Goal: Information Seeking & Learning: Compare options

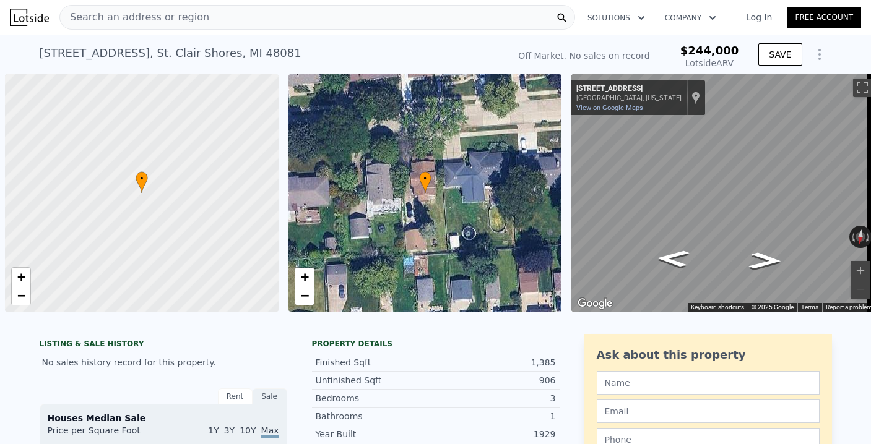
click at [158, 14] on span "Search an address or region" at bounding box center [134, 17] width 149 height 15
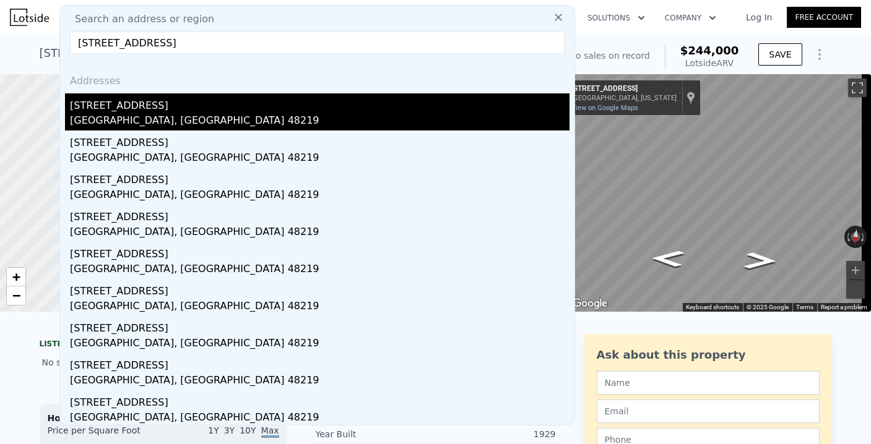
type input "[STREET_ADDRESS]"
click at [125, 116] on div "[GEOGRAPHIC_DATA], [GEOGRAPHIC_DATA] 48219" at bounding box center [319, 121] width 499 height 17
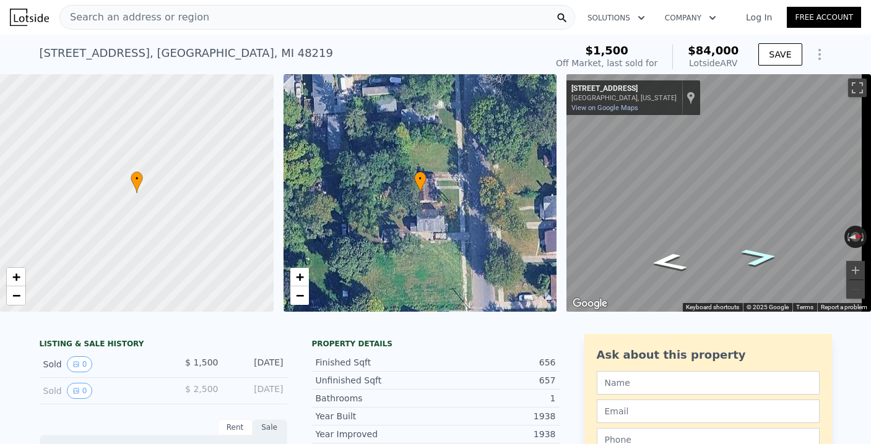
click at [753, 260] on icon "Go North, Trinity St" at bounding box center [759, 257] width 68 height 27
click at [657, 257] on icon "Go South, Trinity St" at bounding box center [668, 262] width 68 height 27
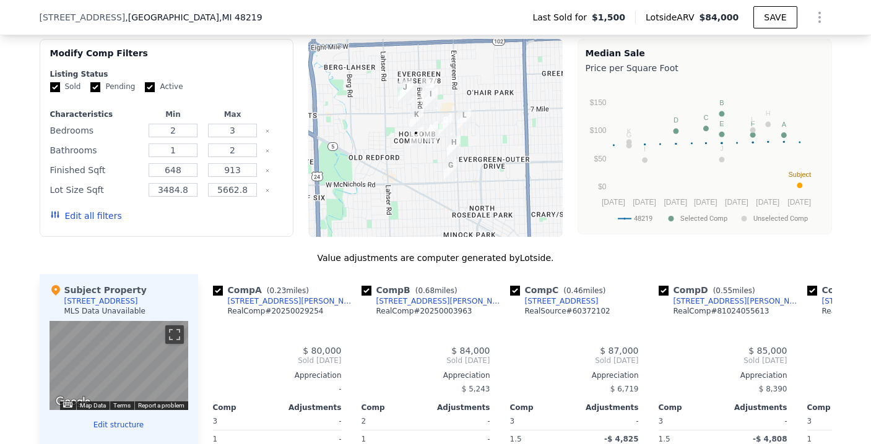
scroll to position [1034, 0]
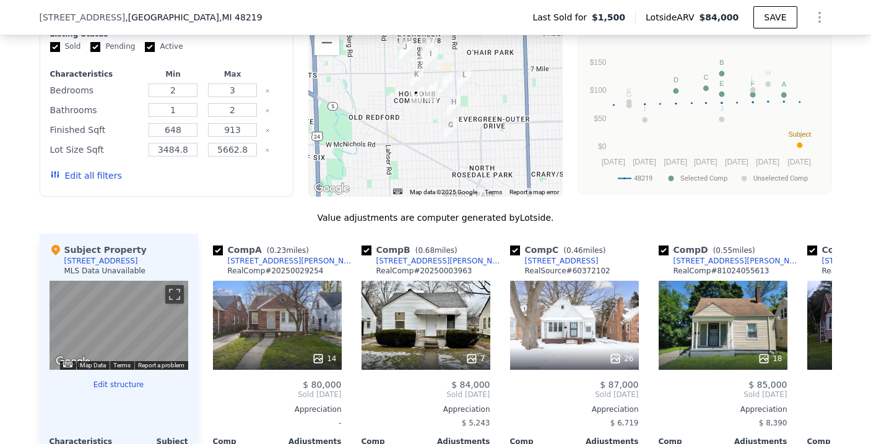
click at [89, 182] on button "Edit all filters" at bounding box center [86, 176] width 72 height 12
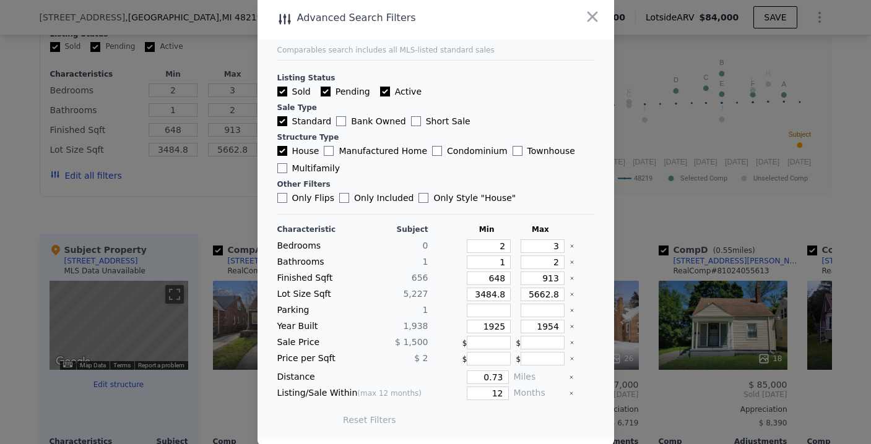
scroll to position [5, 0]
click at [488, 278] on input "648" at bounding box center [489, 278] width 44 height 14
type input "500"
type input "5"
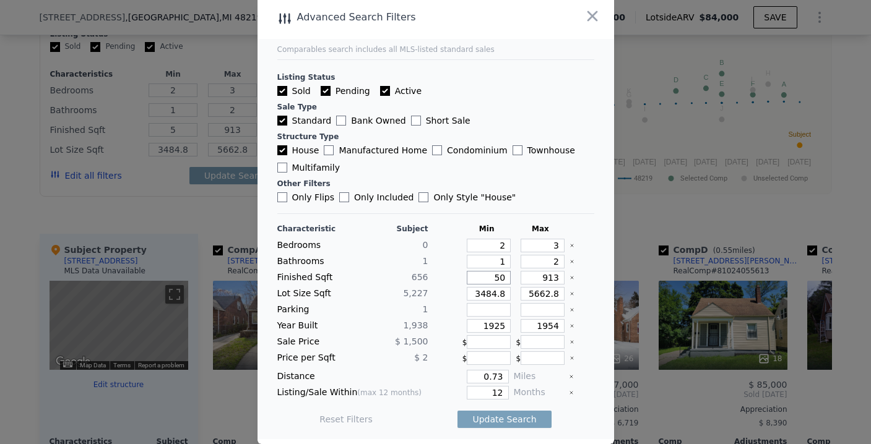
type input "500"
type input "50"
type input "500"
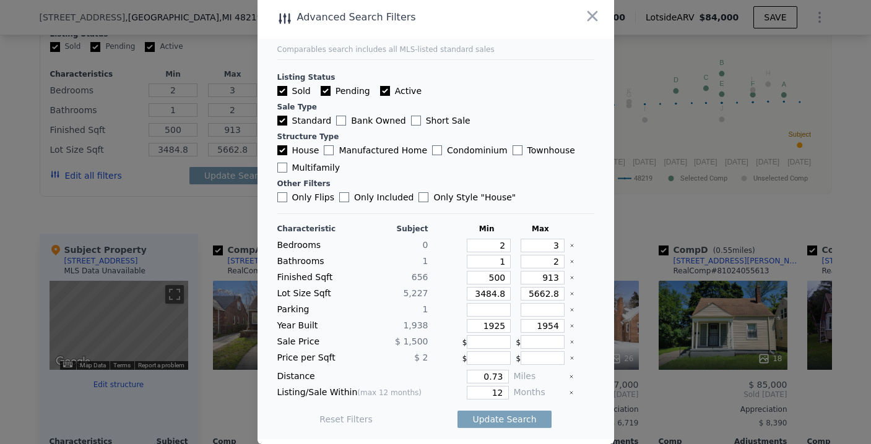
click at [569, 247] on icon "Clear" at bounding box center [571, 245] width 5 height 5
click at [547, 295] on input "5662.8" at bounding box center [543, 294] width 44 height 14
type input "7"
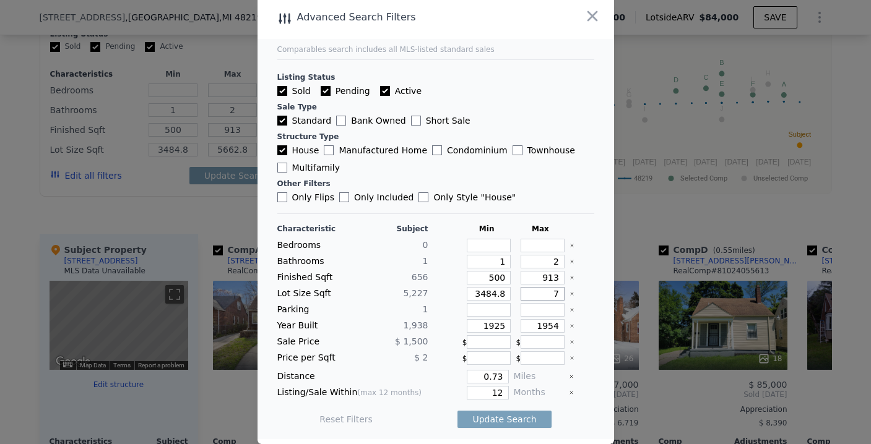
type input "7"
type input "75"
type input "750"
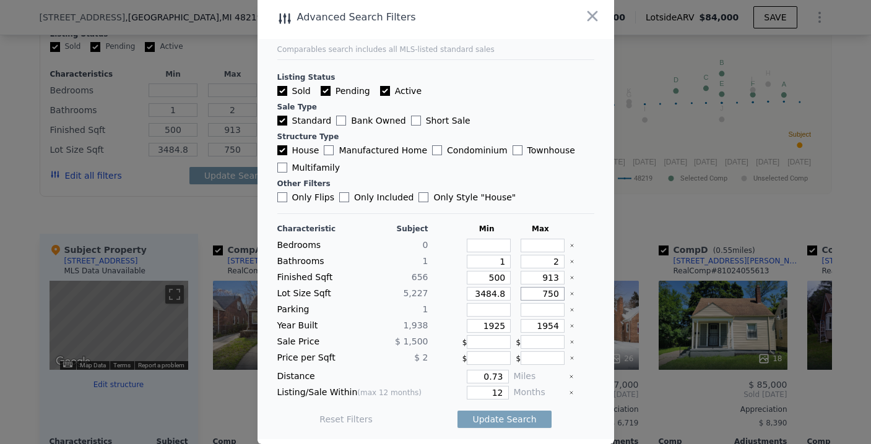
type input "7500"
click at [493, 396] on input "12" at bounding box center [487, 393] width 41 height 14
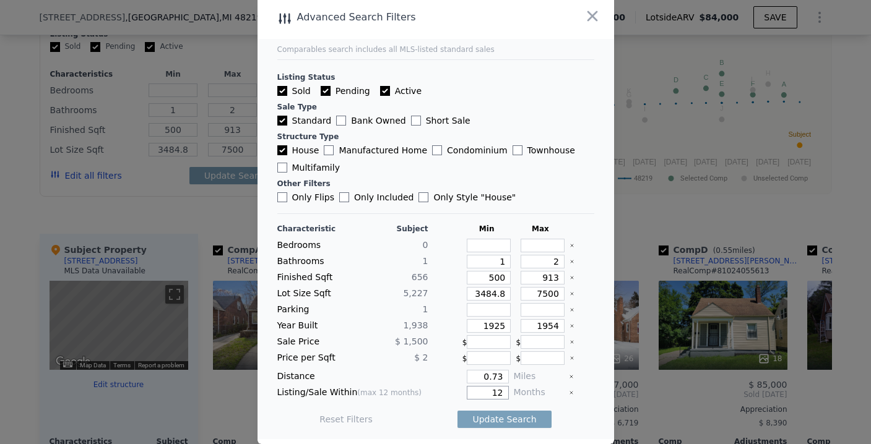
click at [493, 396] on input "12" at bounding box center [487, 393] width 41 height 14
type input "6"
click at [569, 389] on div at bounding box center [581, 393] width 25 height 14
click at [511, 420] on button "Update Search" at bounding box center [503, 419] width 93 height 17
type input "3484"
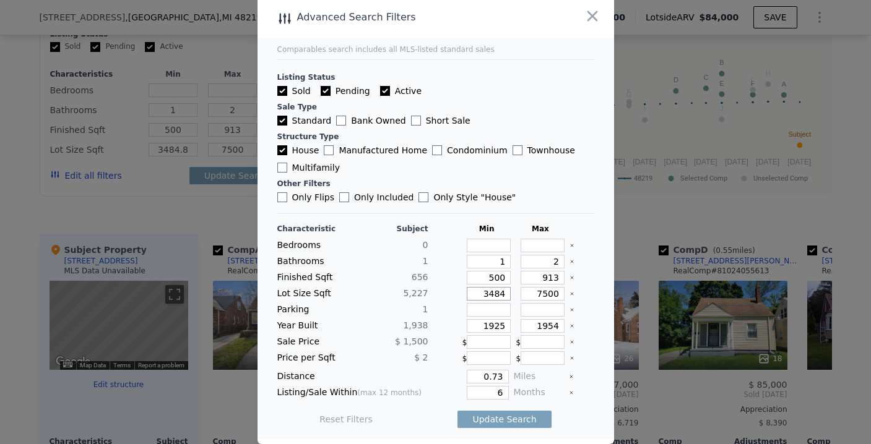
type input "3484"
click at [508, 418] on button "Update Search" at bounding box center [503, 419] width 93 height 17
checkbox input "false"
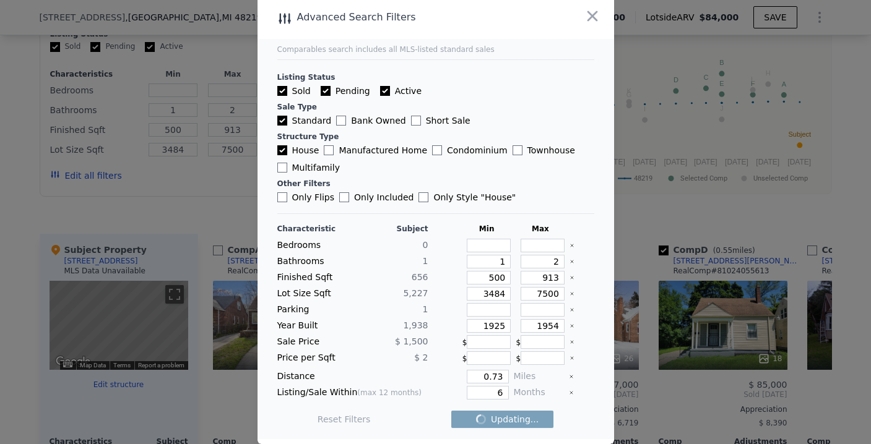
checkbox input "false"
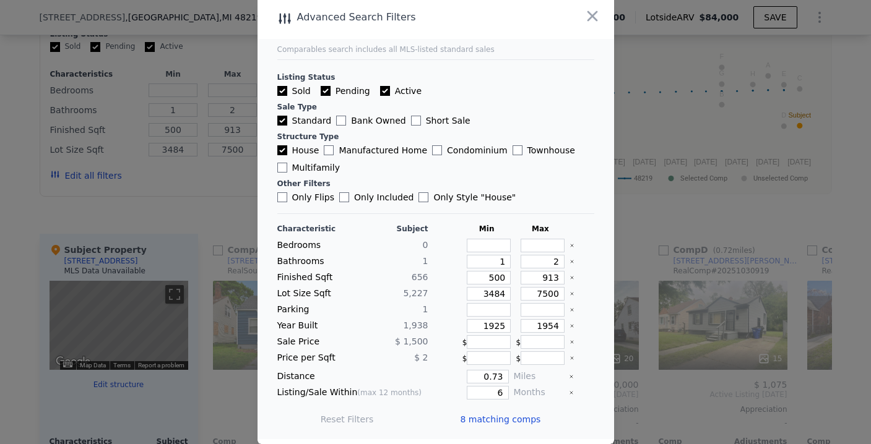
click at [460, 419] on span "8 matching comps" at bounding box center [500, 419] width 80 height 12
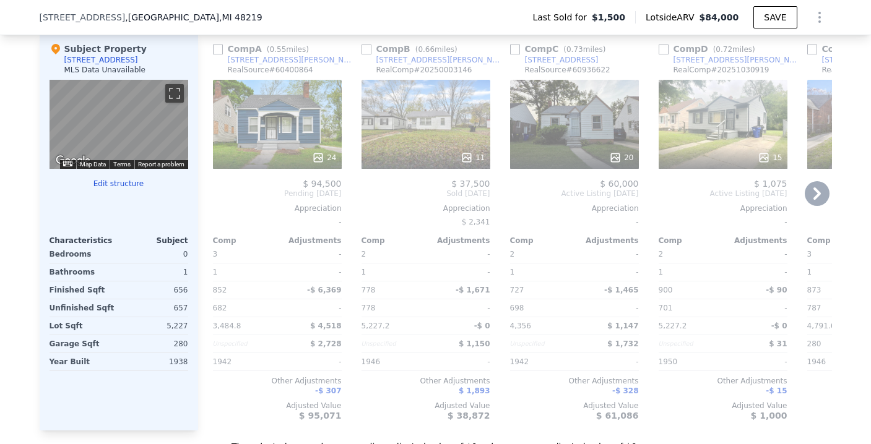
scroll to position [1230, 0]
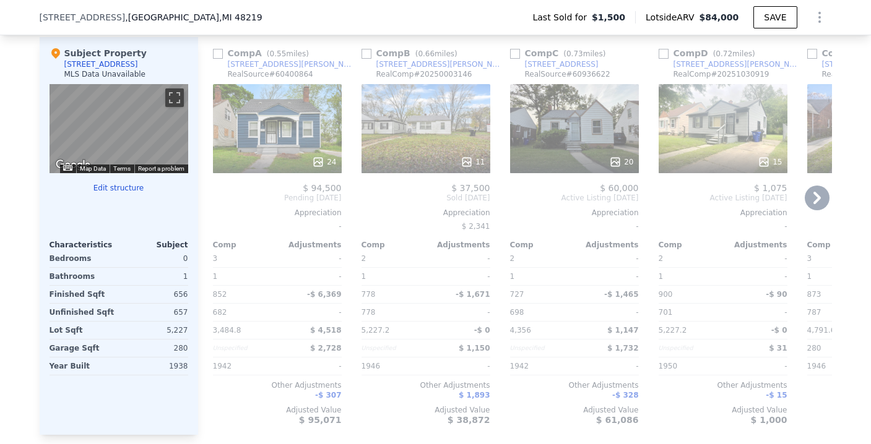
click at [285, 150] on div "24" at bounding box center [277, 128] width 129 height 89
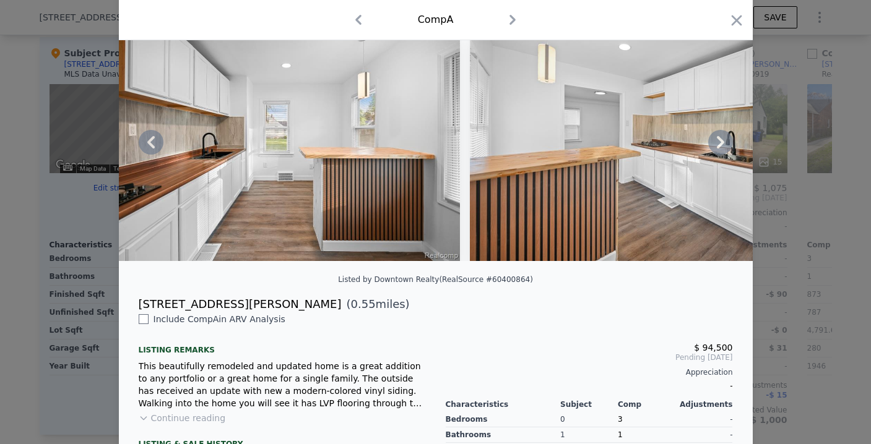
scroll to position [43, 0]
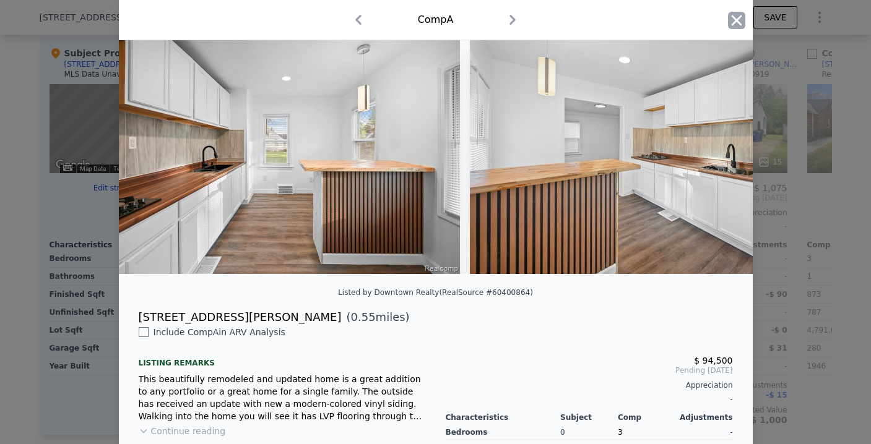
click at [729, 19] on icon "button" at bounding box center [736, 20] width 17 height 17
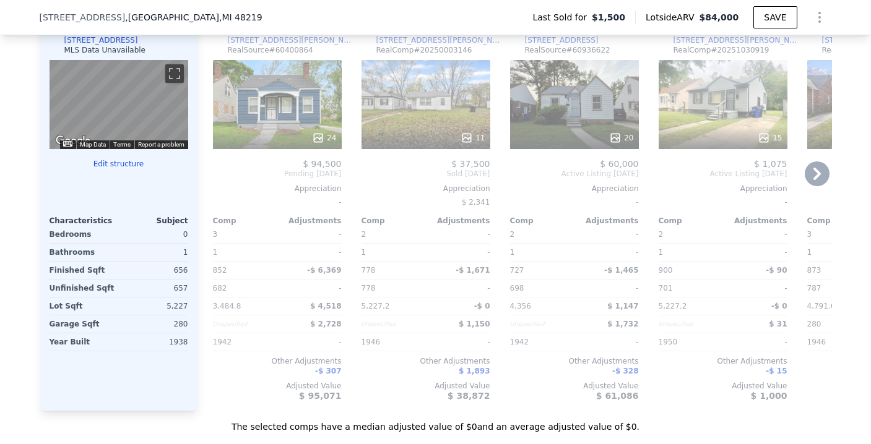
scroll to position [1253, 0]
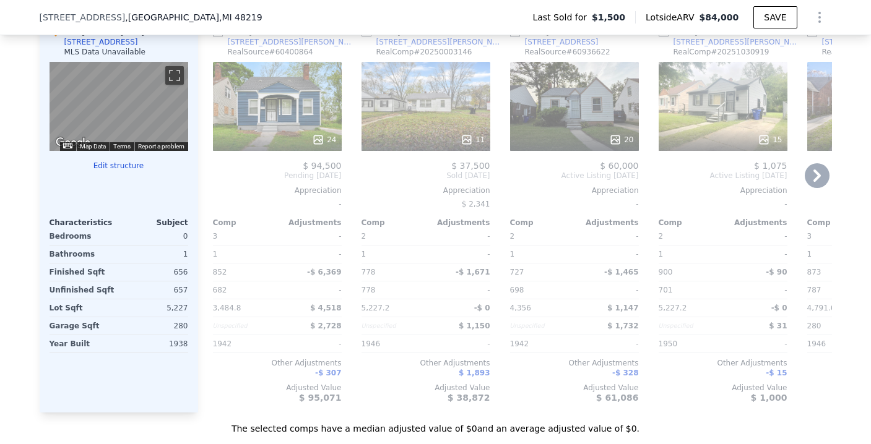
click at [412, 127] on div "11" at bounding box center [425, 106] width 129 height 89
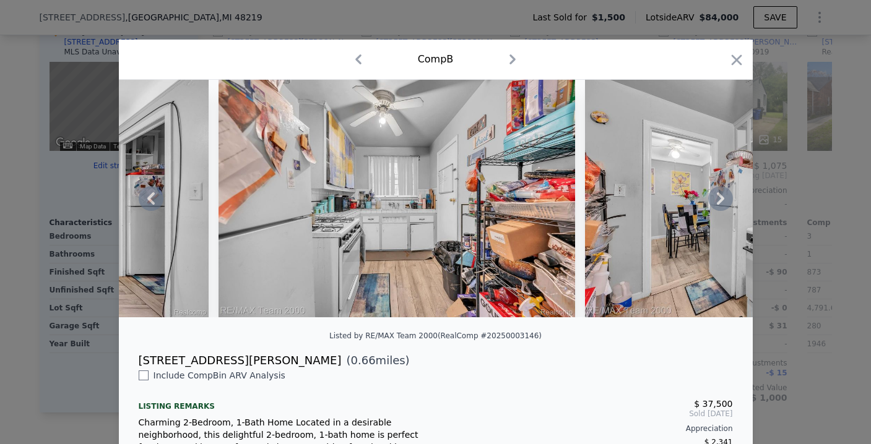
scroll to position [0, 2420]
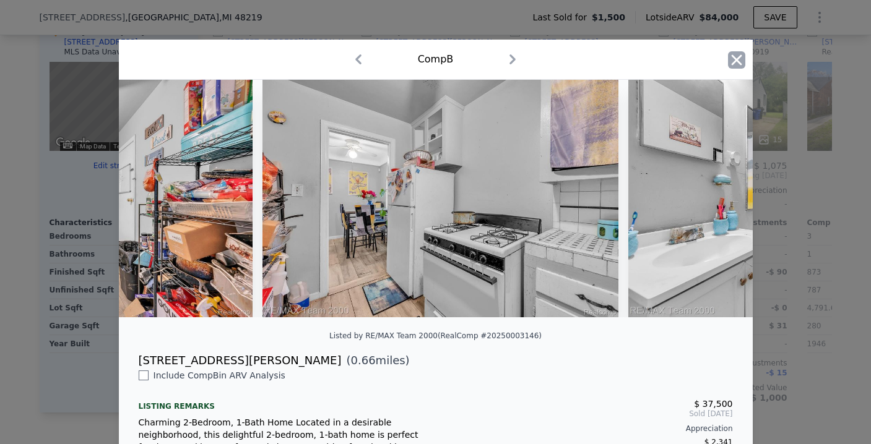
click at [728, 59] on icon "button" at bounding box center [736, 59] width 17 height 17
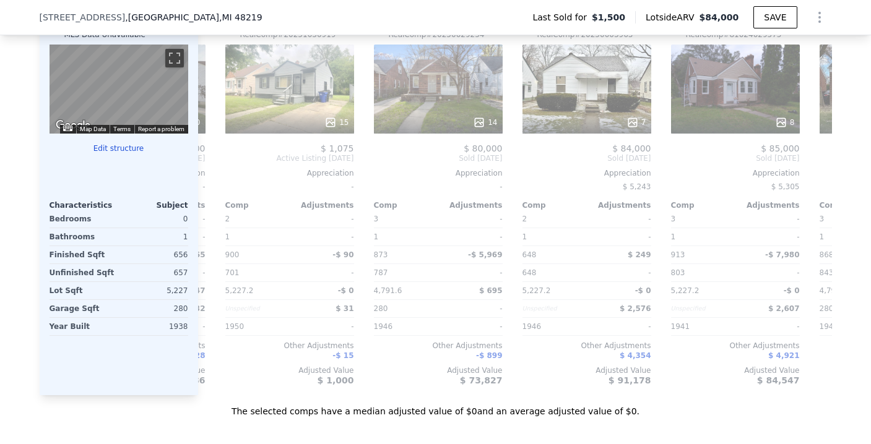
scroll to position [0, 460]
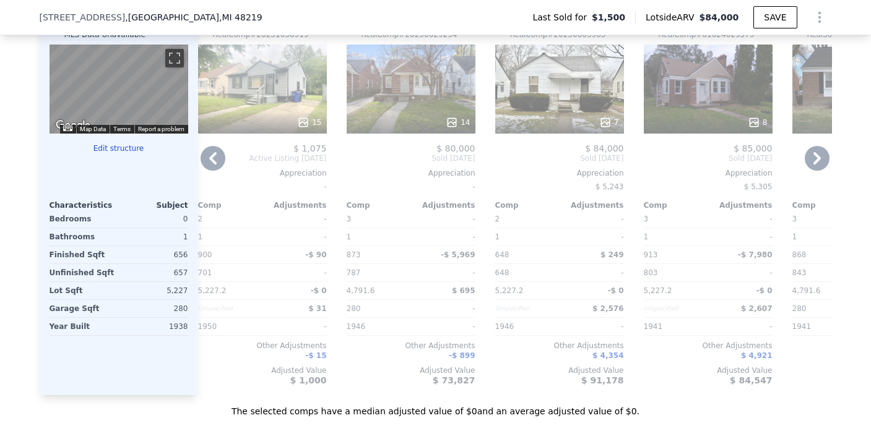
click at [408, 105] on div "14" at bounding box center [411, 89] width 129 height 89
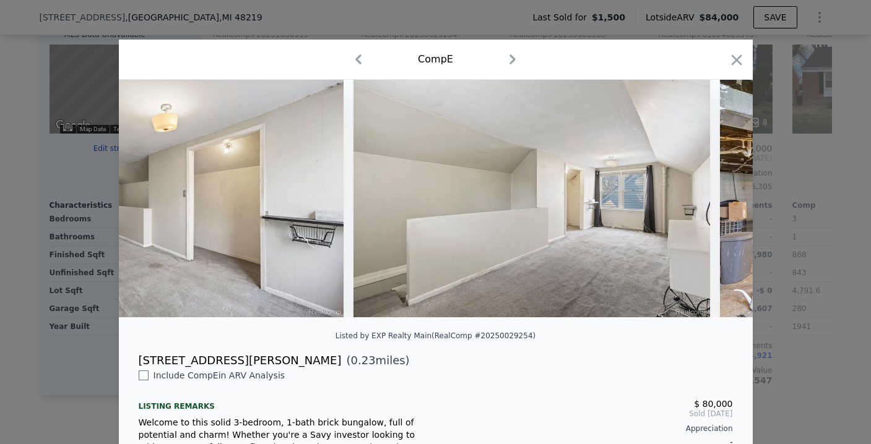
scroll to position [0, 3914]
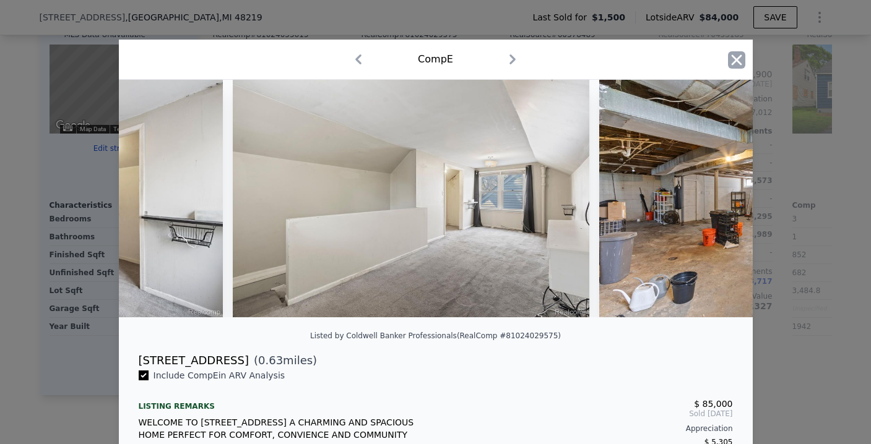
type input "2"
type input "3"
type input "648"
type input "3484.8"
type input "5662.8"
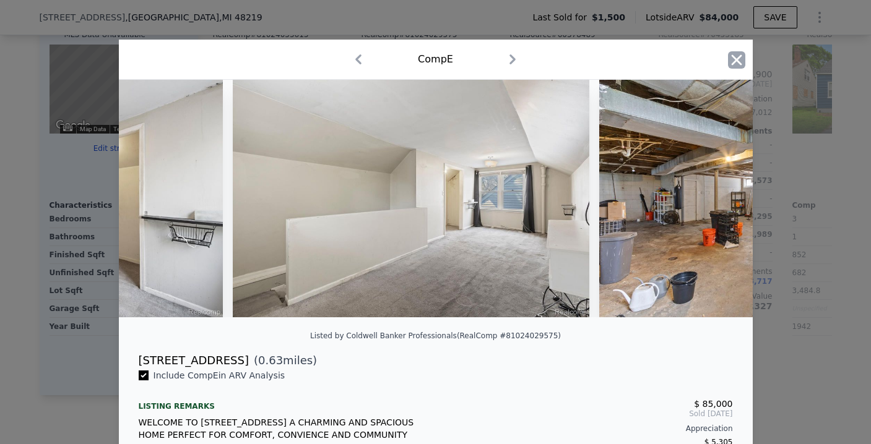
checkbox input "true"
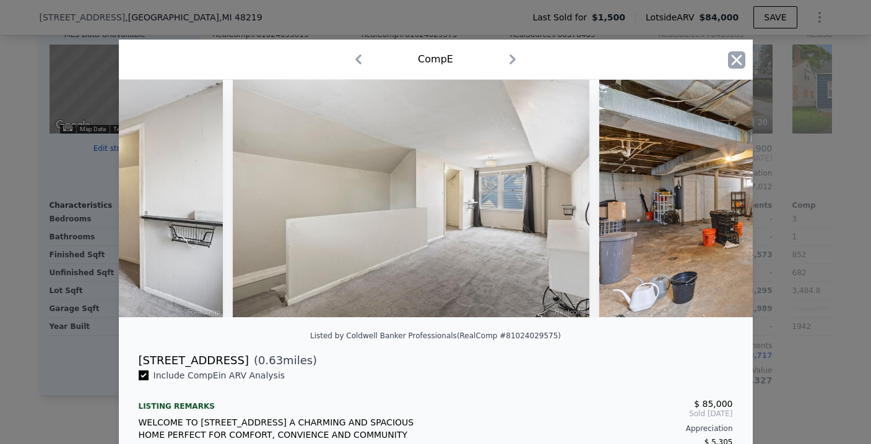
click at [734, 57] on icon "button" at bounding box center [736, 59] width 11 height 11
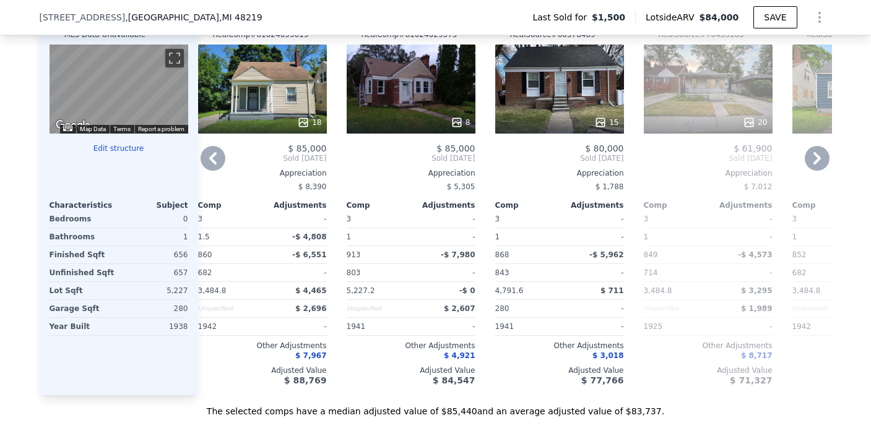
click at [211, 162] on icon at bounding box center [212, 158] width 7 height 12
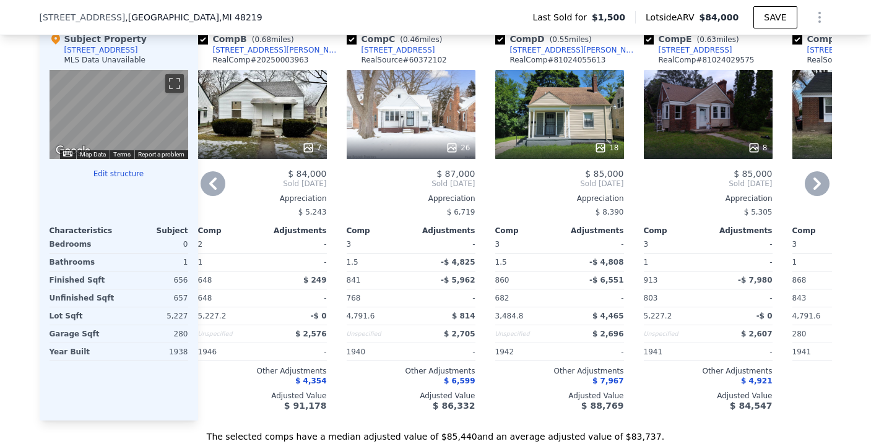
scroll to position [1194, 0]
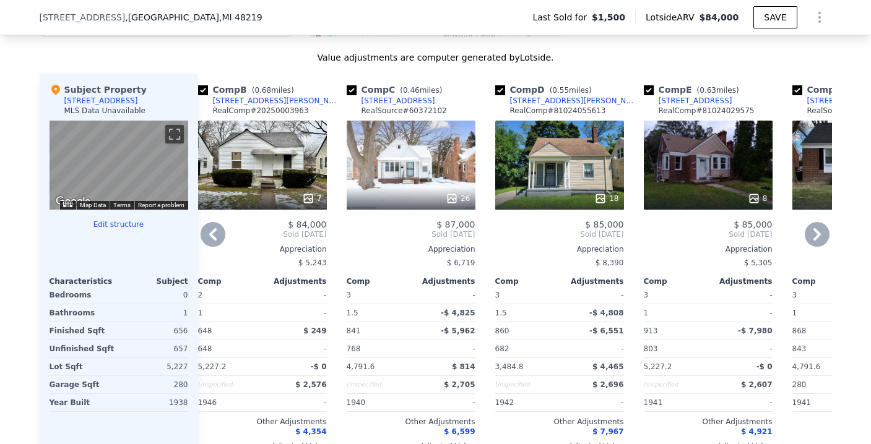
click at [201, 245] on icon at bounding box center [213, 234] width 25 height 25
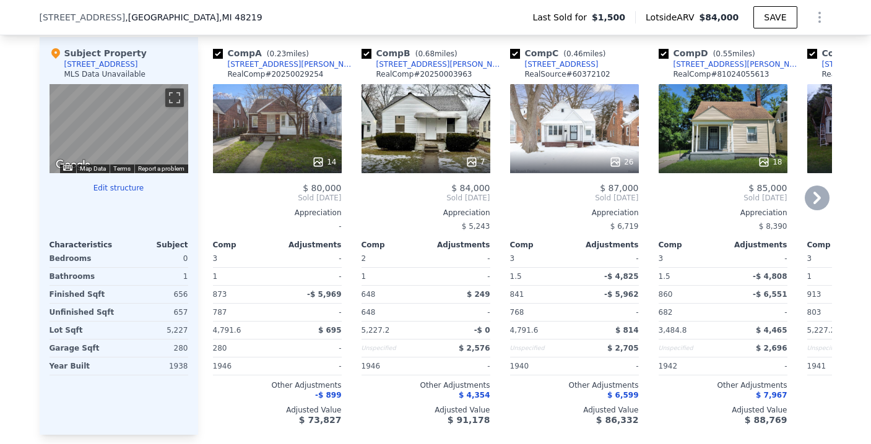
scroll to position [1232, 0]
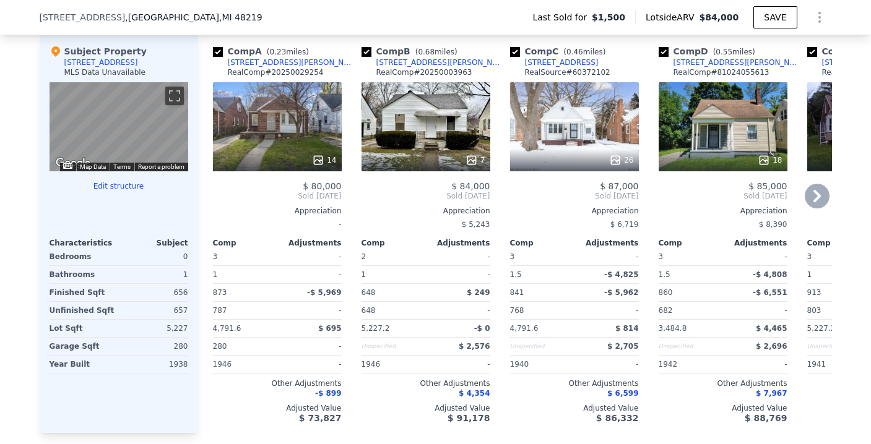
click at [418, 143] on div "7" at bounding box center [425, 126] width 129 height 89
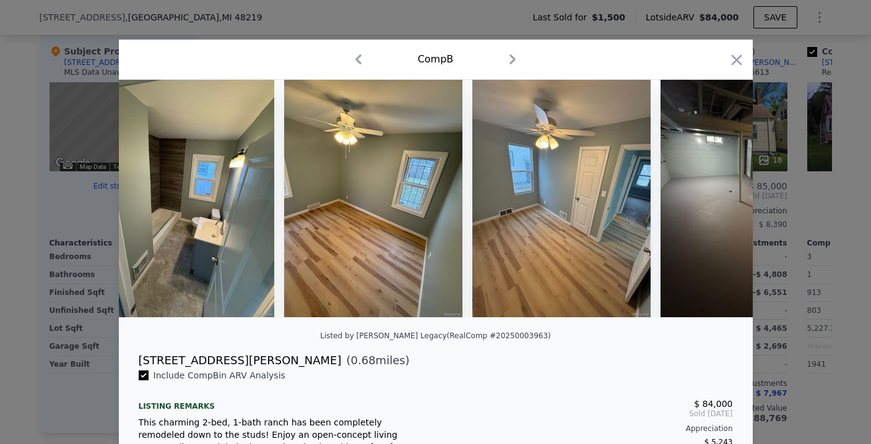
scroll to position [0, 618]
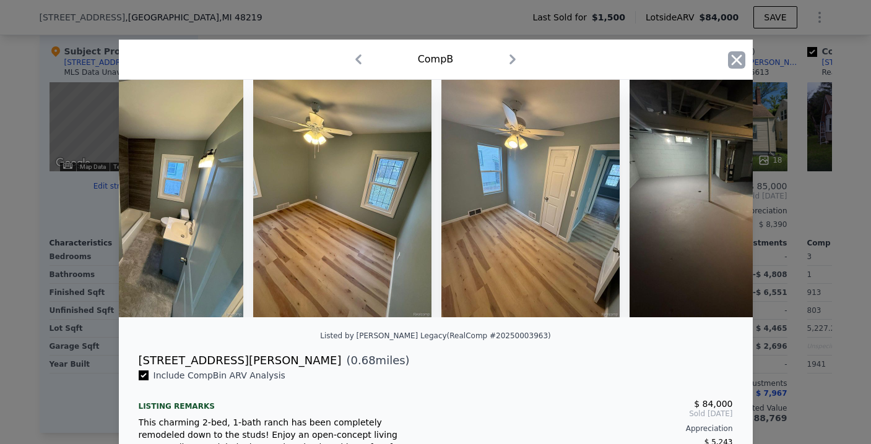
click at [732, 57] on icon "button" at bounding box center [736, 59] width 17 height 17
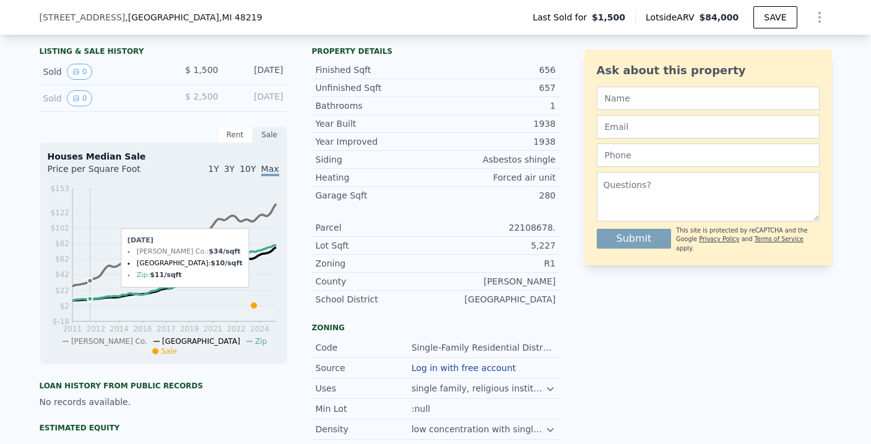
scroll to position [69, 0]
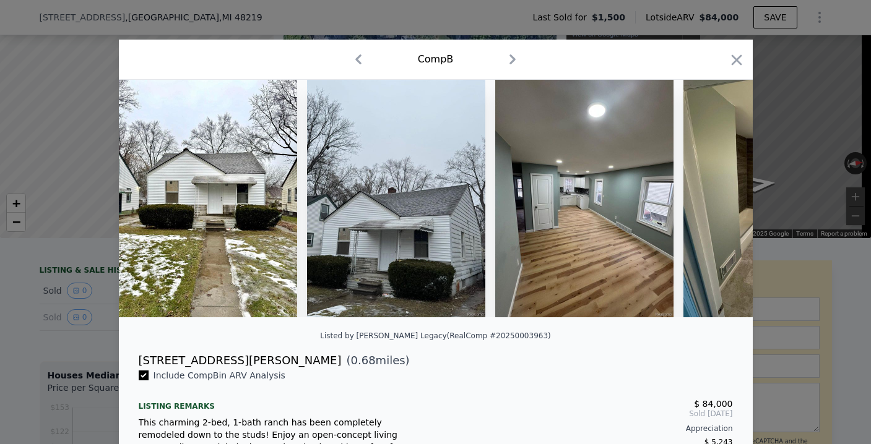
scroll to position [694, 0]
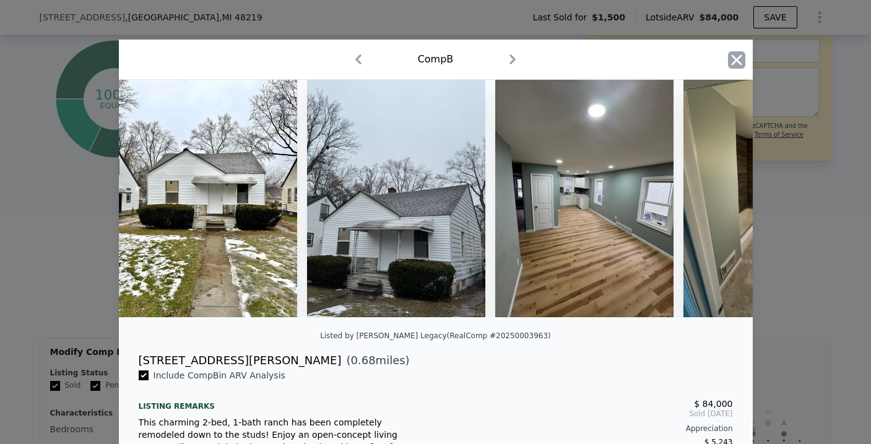
click at [728, 65] on icon "button" at bounding box center [736, 59] width 17 height 17
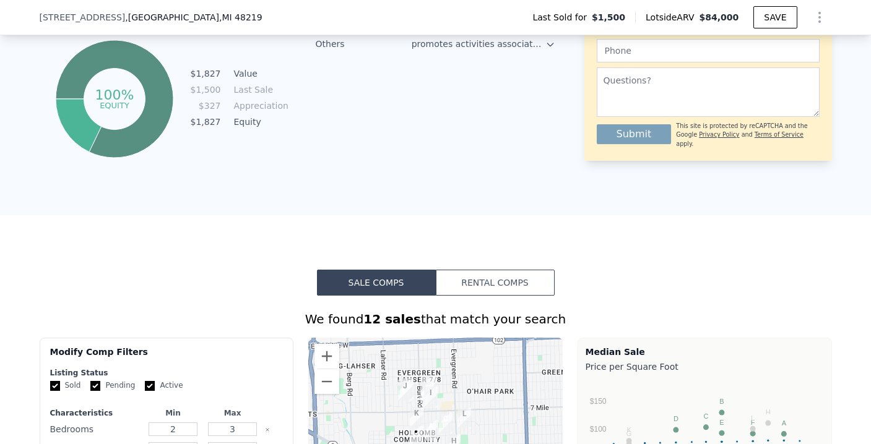
scroll to position [940, 0]
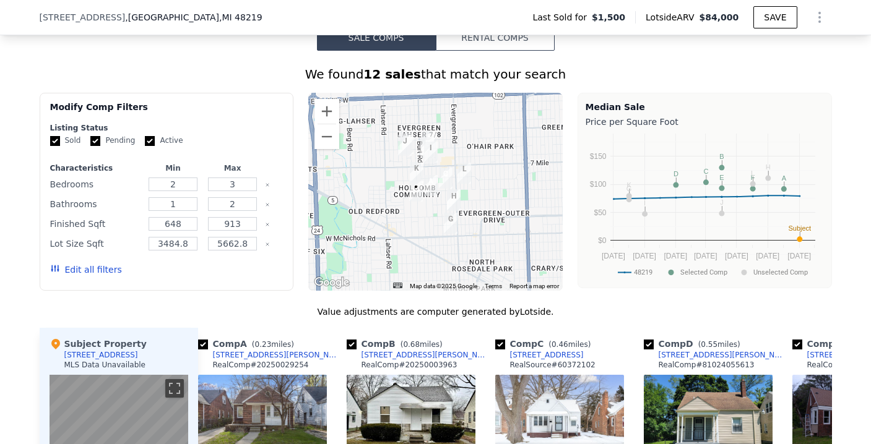
click at [145, 146] on input "Active" at bounding box center [150, 141] width 10 height 10
checkbox input "false"
click at [217, 279] on button "Update Search" at bounding box center [235, 269] width 93 height 17
type input "3484"
click at [247, 251] on input "5662.8" at bounding box center [232, 244] width 49 height 14
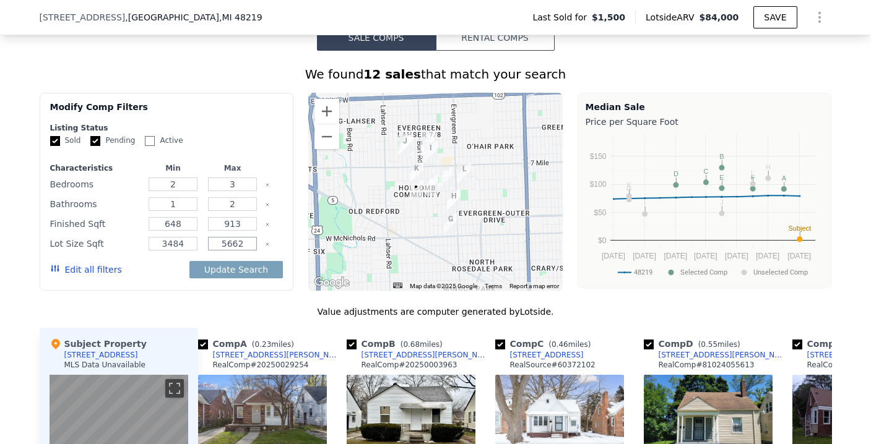
type input "5662"
click at [65, 275] on button "Edit all filters" at bounding box center [86, 270] width 72 height 12
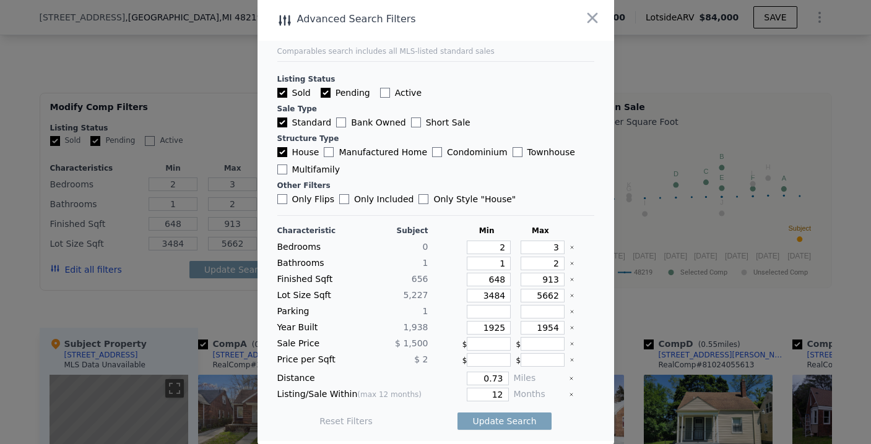
scroll to position [5, 0]
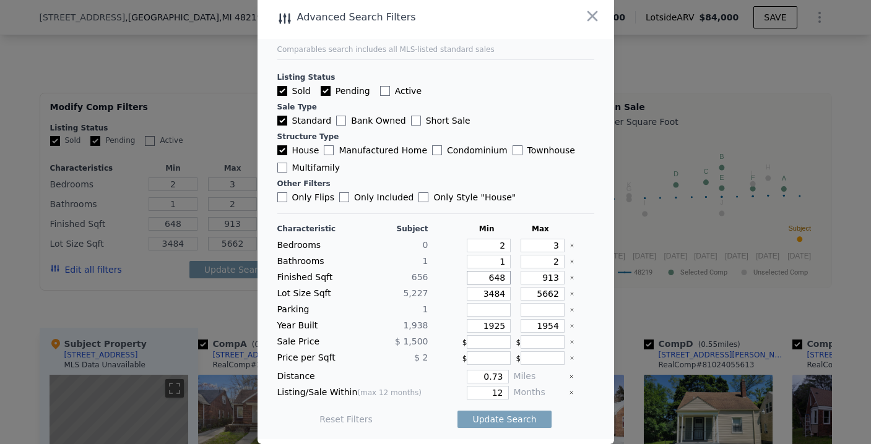
click at [490, 277] on input "648" at bounding box center [489, 278] width 44 height 14
type input "500"
type input "5"
type input "50"
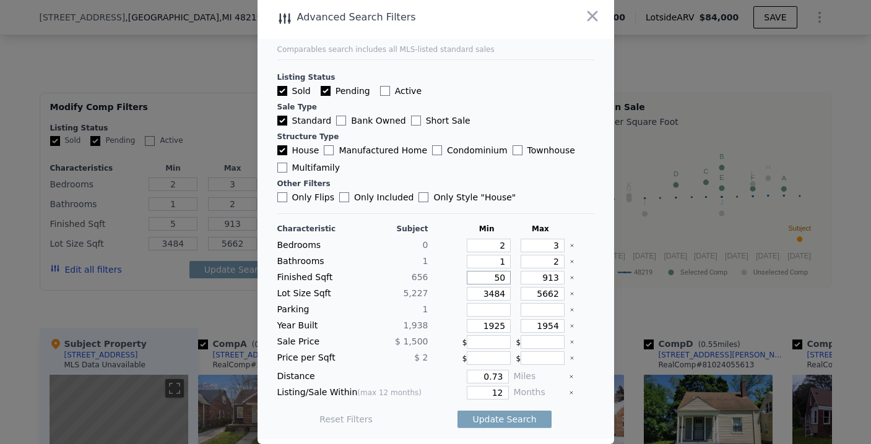
type input "50"
type input "500"
click at [525, 296] on input "5662" at bounding box center [543, 294] width 44 height 14
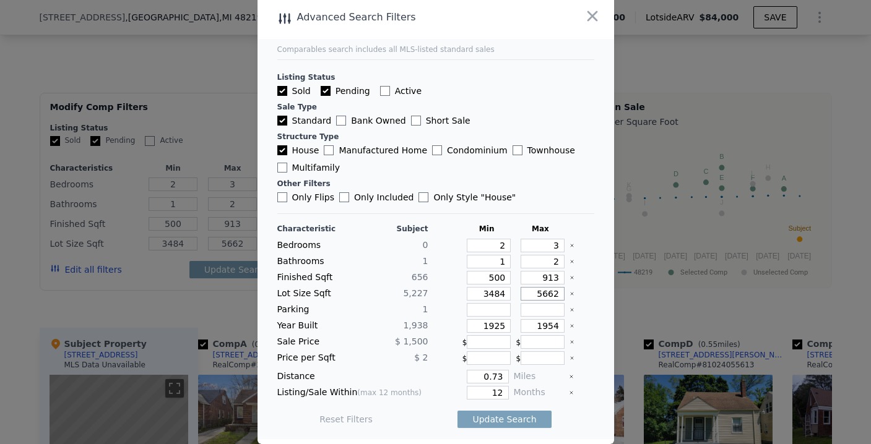
click at [525, 296] on input "5662" at bounding box center [543, 294] width 44 height 14
type input "75"
type input "7"
type input "75"
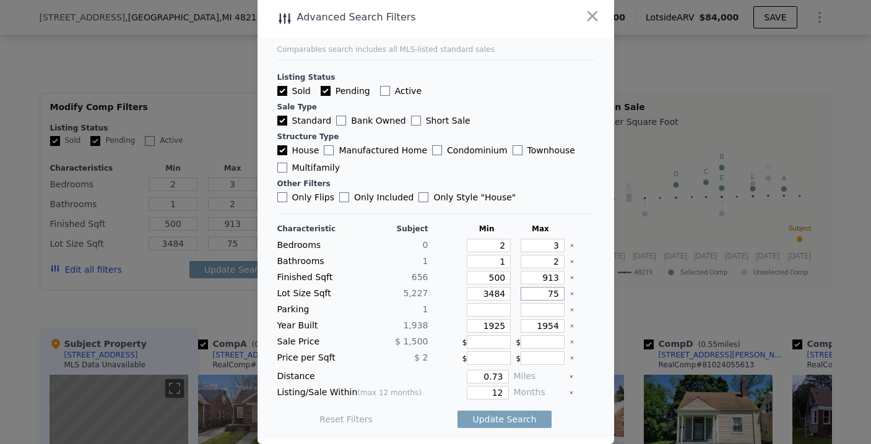
type input "750"
type input "7500"
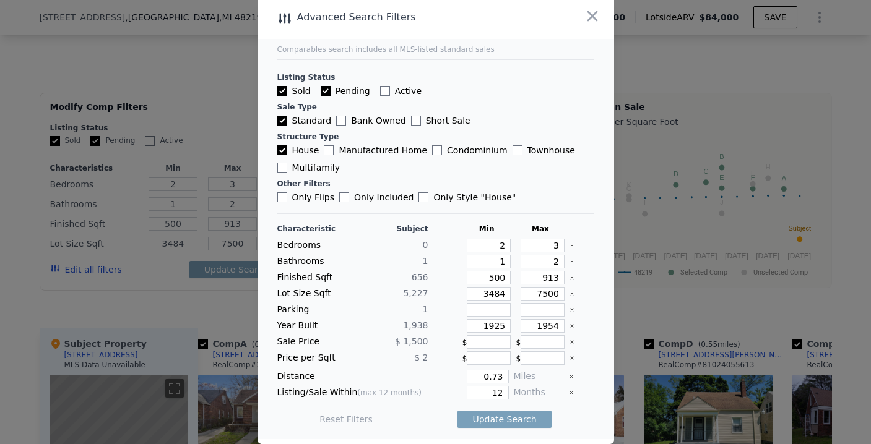
click at [439, 326] on div at bounding box center [445, 326] width 24 height 14
click at [489, 379] on input "0.73" at bounding box center [487, 377] width 41 height 14
click at [491, 392] on input "12" at bounding box center [487, 393] width 41 height 14
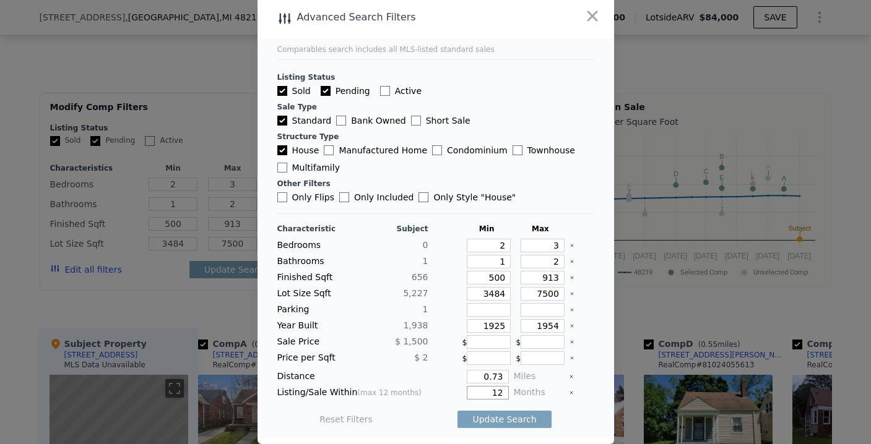
click at [491, 392] on input "12" at bounding box center [487, 393] width 41 height 14
type input "6"
click at [509, 415] on button "Update Search" at bounding box center [503, 419] width 93 height 17
checkbox input "false"
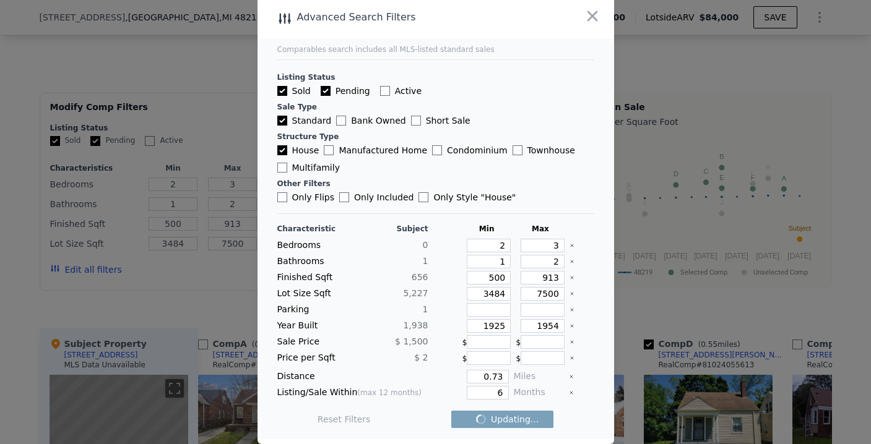
checkbox input "false"
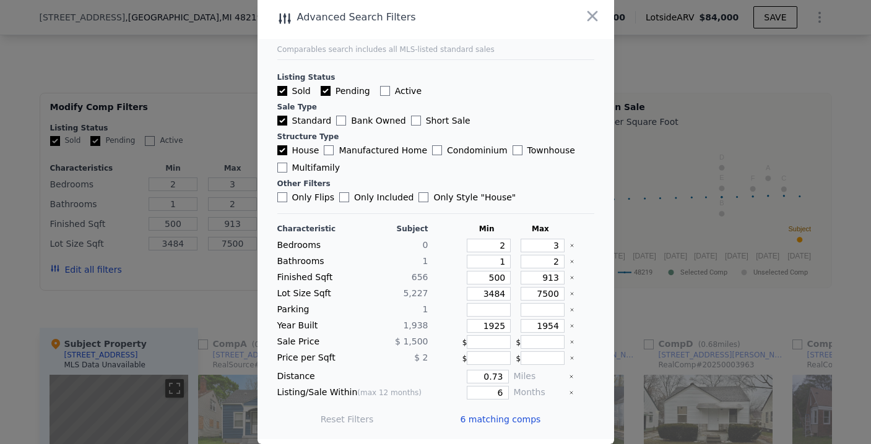
click at [509, 419] on span "6 matching comps" at bounding box center [500, 419] width 80 height 12
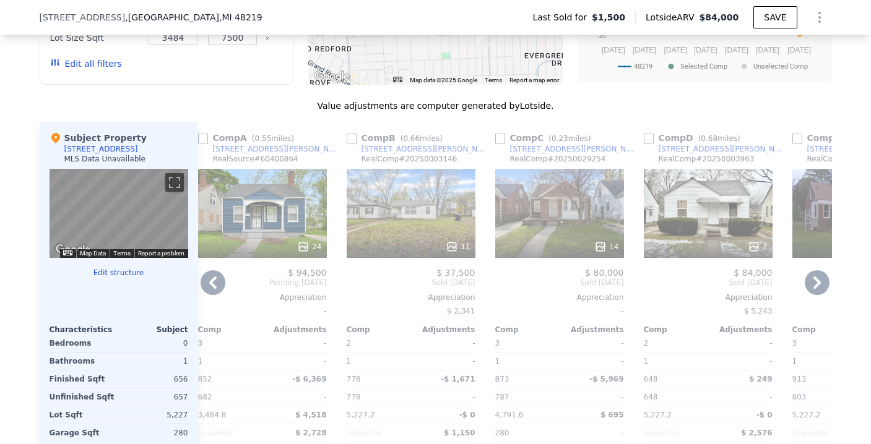
scroll to position [1243, 0]
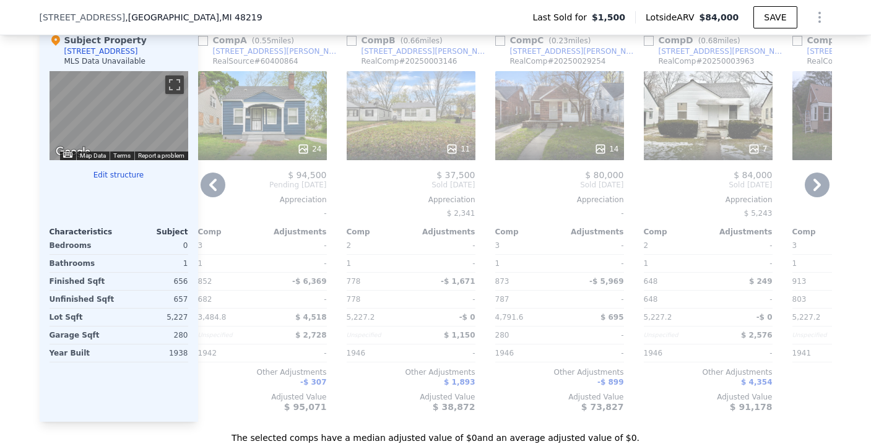
click at [813, 191] on icon at bounding box center [816, 185] width 7 height 12
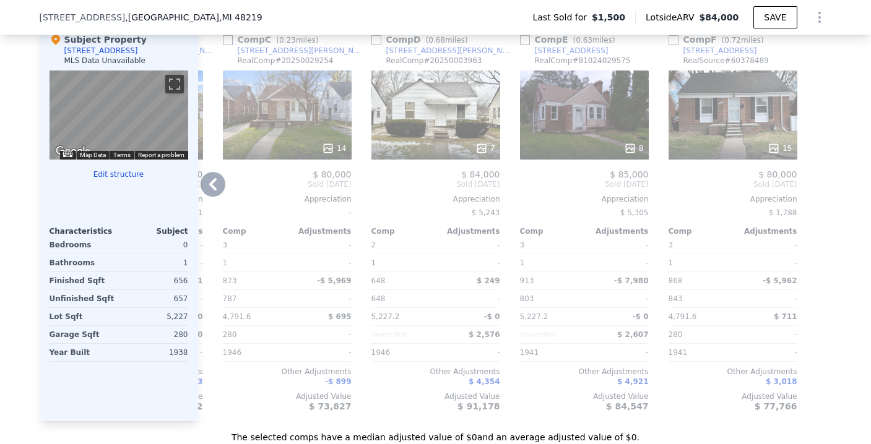
scroll to position [1164, 0]
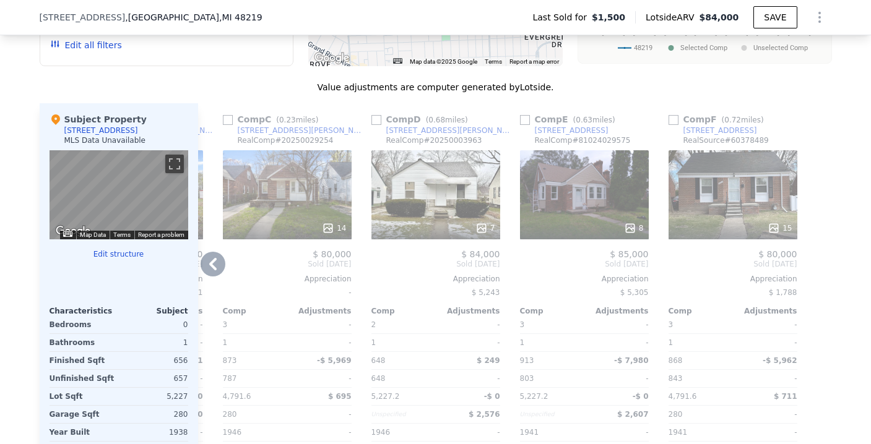
click at [209, 270] on icon at bounding box center [212, 264] width 7 height 12
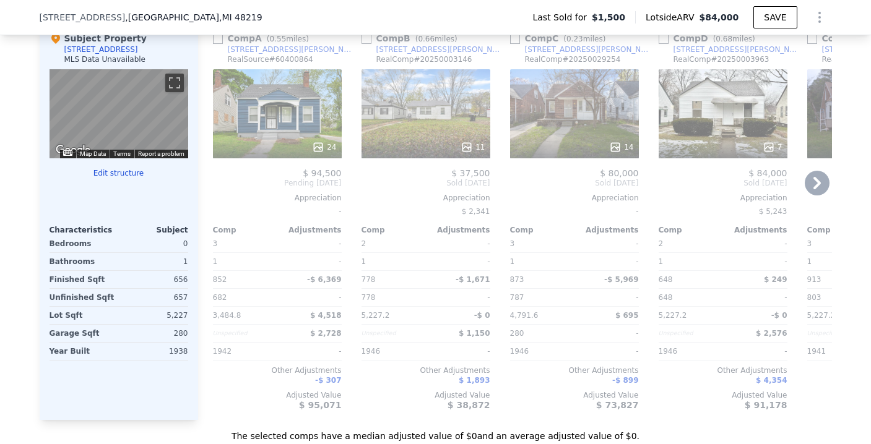
scroll to position [1221, 0]
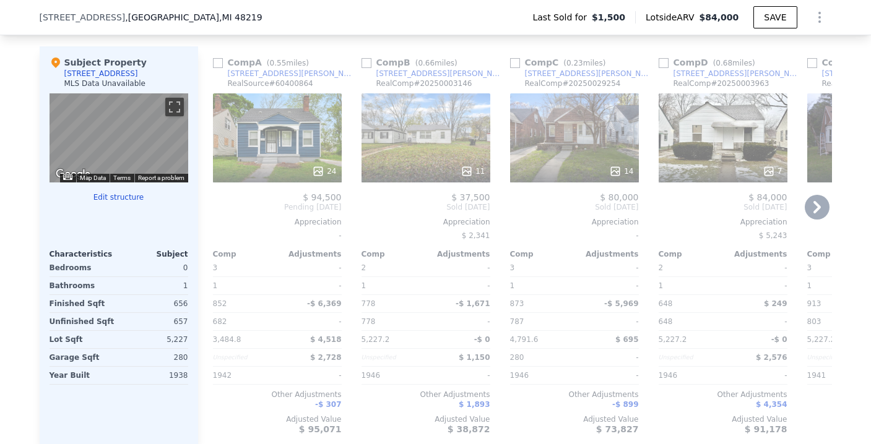
click at [512, 68] on input "checkbox" at bounding box center [515, 63] width 10 height 10
checkbox input "true"
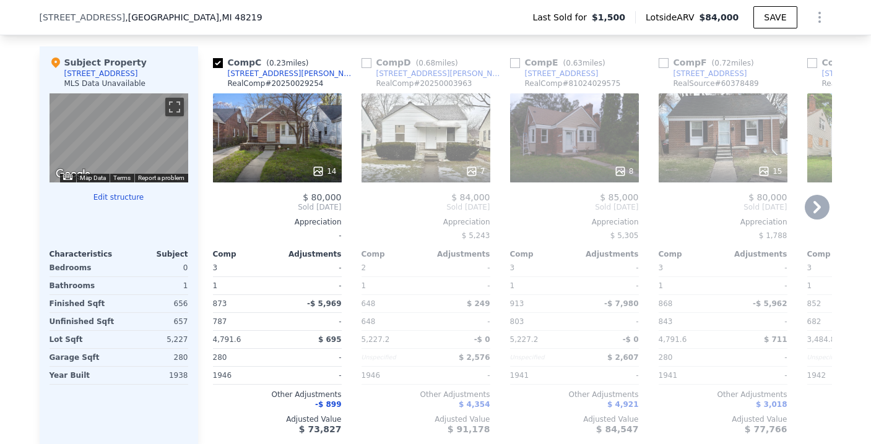
click at [397, 142] on div "7" at bounding box center [425, 137] width 129 height 89
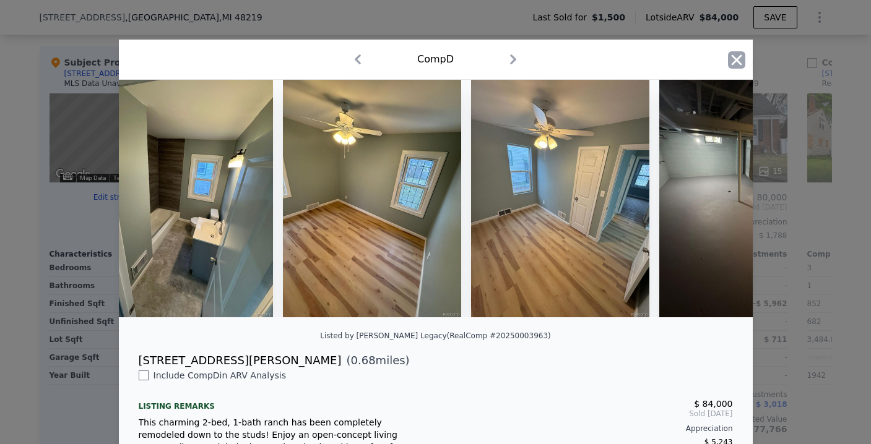
click at [732, 57] on icon "button" at bounding box center [736, 59] width 17 height 17
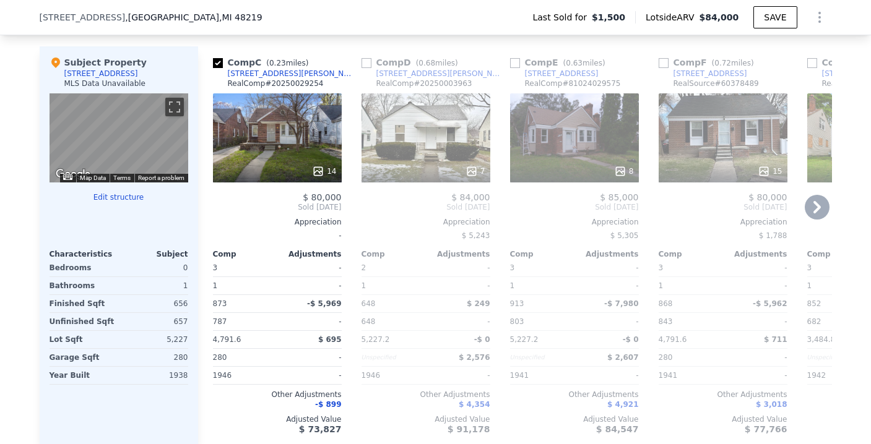
click at [361, 68] on input "checkbox" at bounding box center [366, 63] width 10 height 10
checkbox input "true"
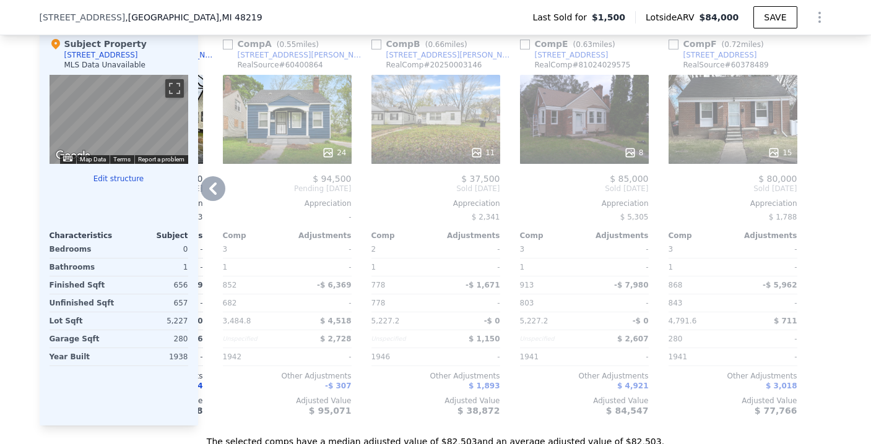
scroll to position [1241, 0]
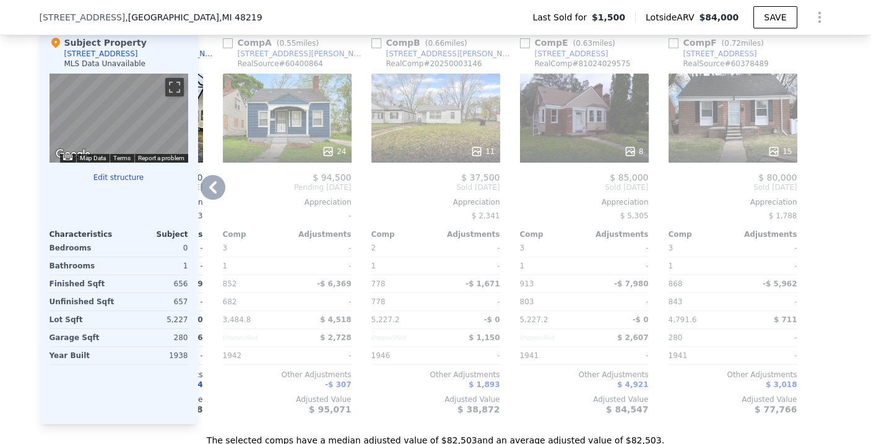
click at [707, 158] on div "15" at bounding box center [733, 151] width 118 height 12
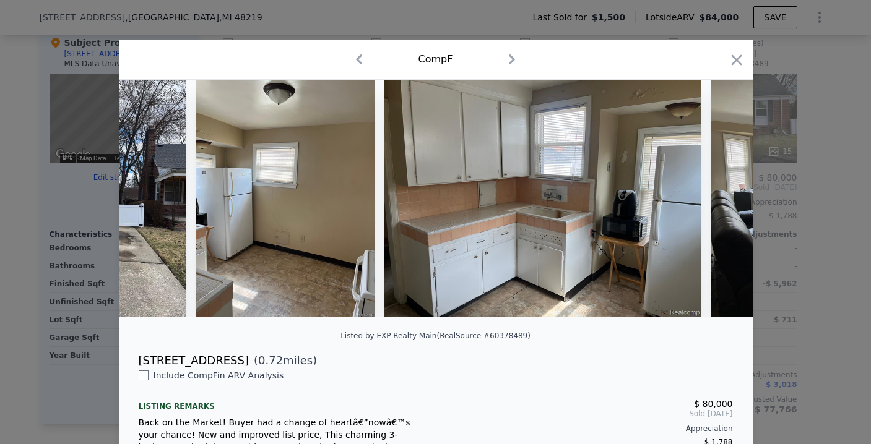
scroll to position [0, 225]
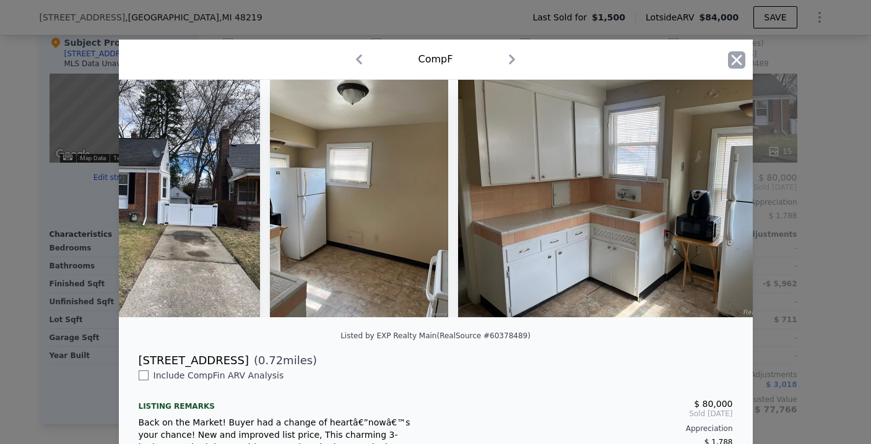
click at [733, 61] on icon "button" at bounding box center [736, 59] width 11 height 11
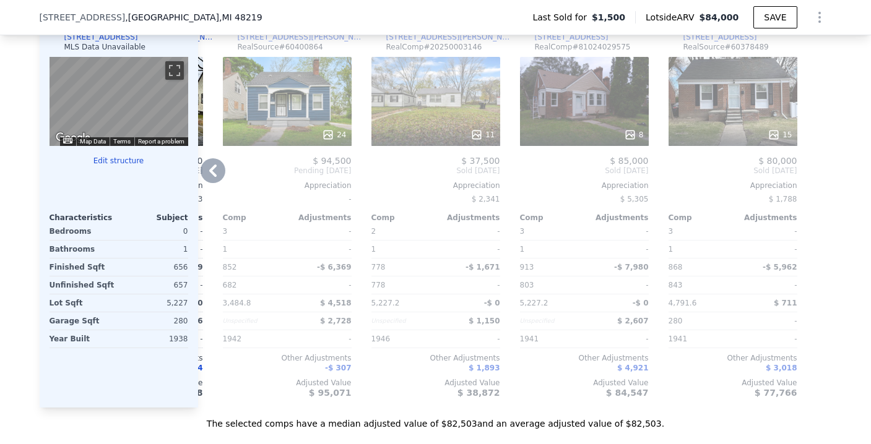
scroll to position [1269, 0]
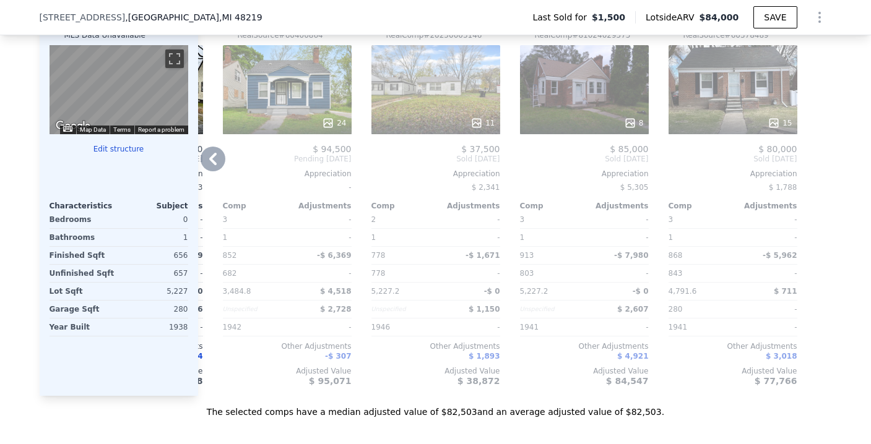
click at [585, 118] on div "8" at bounding box center [584, 89] width 129 height 89
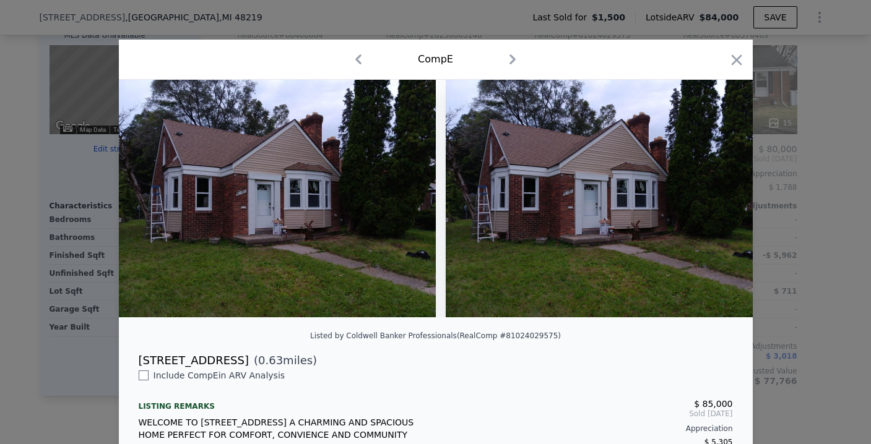
click at [353, 314] on img at bounding box center [277, 199] width 317 height 238
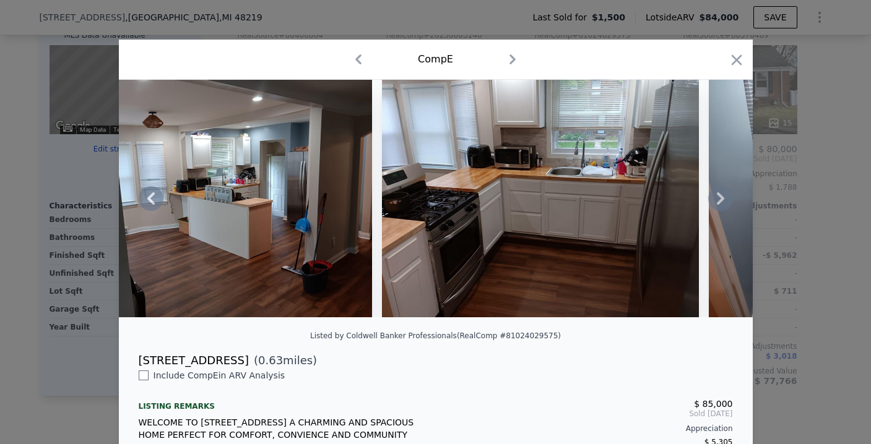
scroll to position [0, 1621]
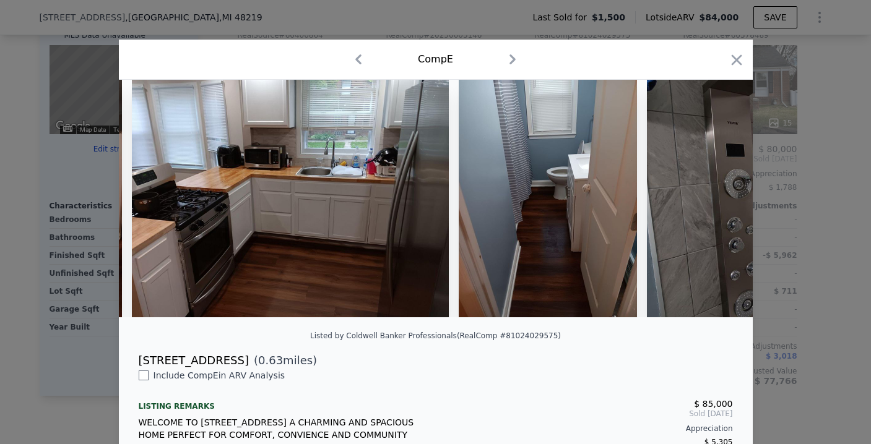
drag, startPoint x: 728, startPoint y: 60, endPoint x: 660, endPoint y: 193, distance: 149.2
click at [728, 60] on icon "button" at bounding box center [736, 59] width 17 height 17
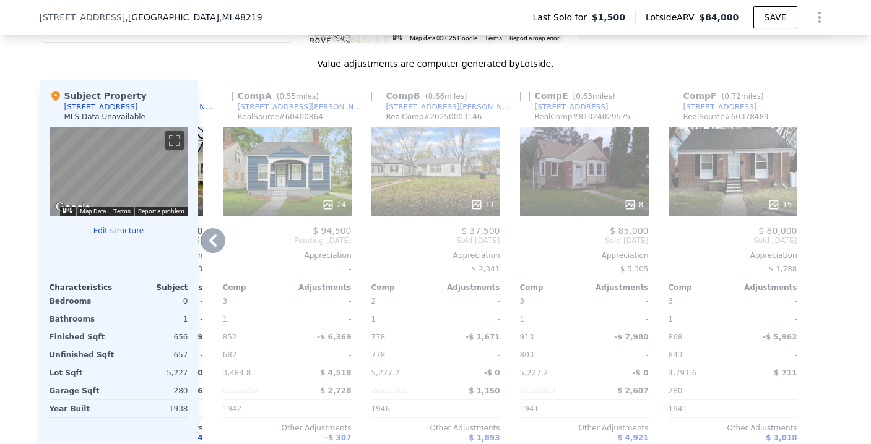
scroll to position [1187, 0]
click at [520, 102] on input "checkbox" at bounding box center [525, 97] width 10 height 10
checkbox input "true"
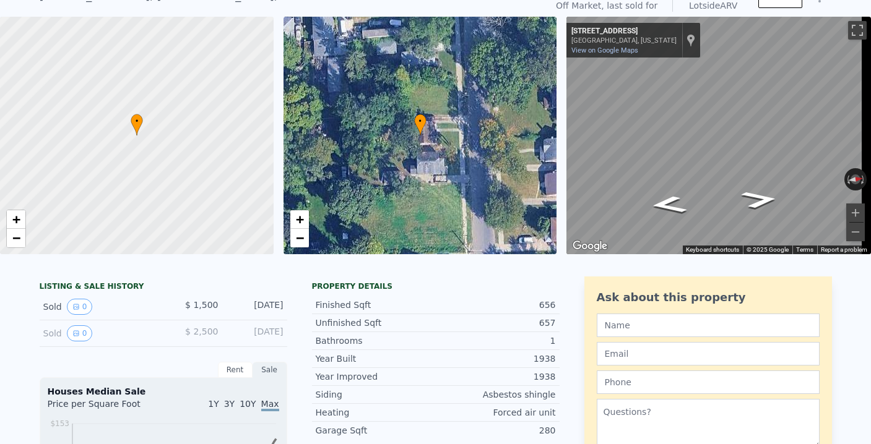
scroll to position [0, 0]
